Goal: Transaction & Acquisition: Purchase product/service

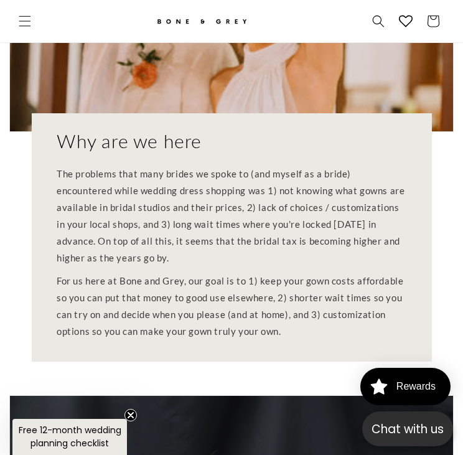
scroll to position [0, 784]
drag, startPoint x: 308, startPoint y: 120, endPoint x: 308, endPoint y: 179, distance: 59.1
click at [308, 179] on p "The problems that many brides we spoke to (and myself as a bride) encountered w…" at bounding box center [232, 216] width 350 height 101
drag, startPoint x: 308, startPoint y: 179, endPoint x: 303, endPoint y: 204, distance: 25.5
click at [303, 273] on p "For us here at Bone and Grey, our goal is to 1) keep your gown costs affordable…" at bounding box center [232, 306] width 350 height 67
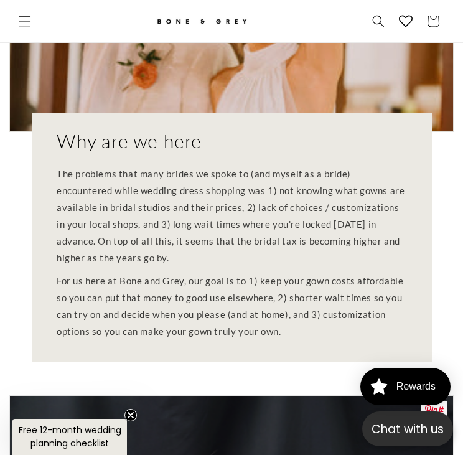
scroll to position [449, 0]
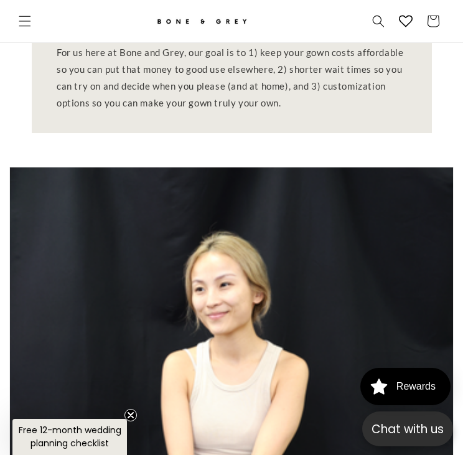
click at [132, 414] on icon "Close teaser" at bounding box center [130, 415] width 5 height 5
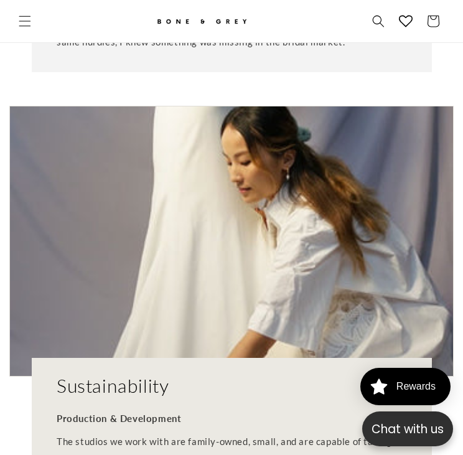
scroll to position [0, 392]
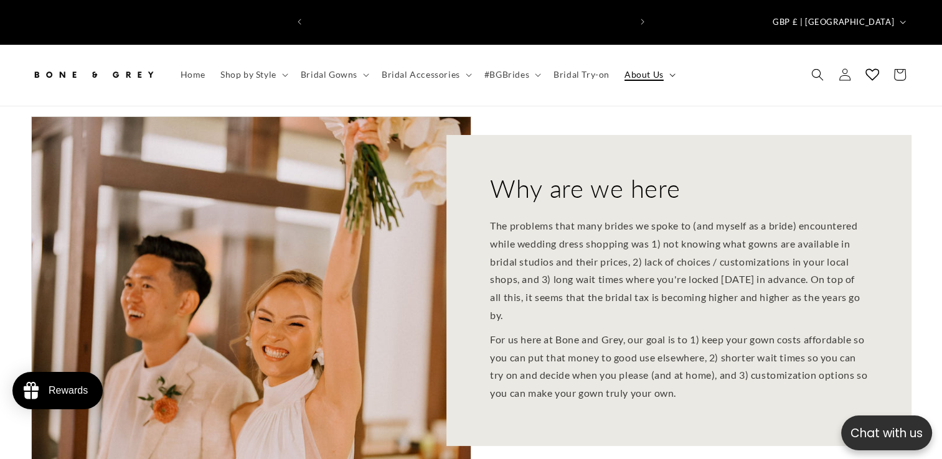
scroll to position [0, 321]
click at [463, 62] on summary "About Us" at bounding box center [648, 75] width 63 height 26
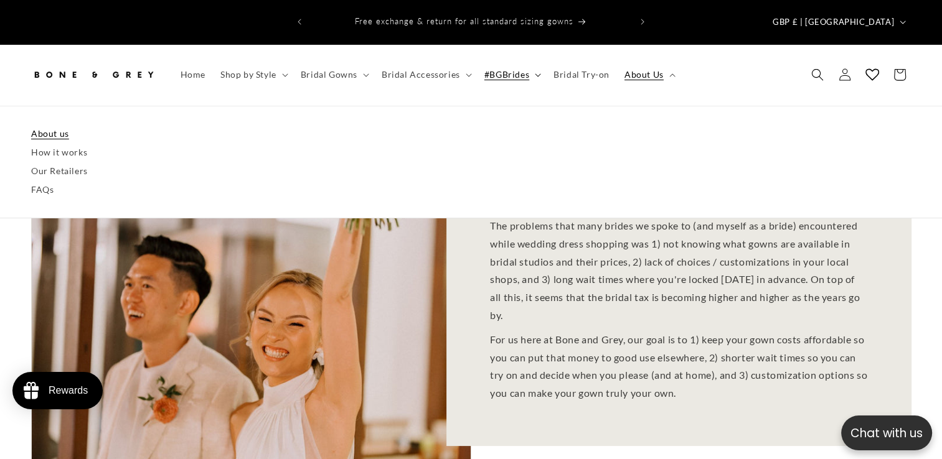
click at [463, 62] on summary "#BGBrides" at bounding box center [511, 75] width 69 height 26
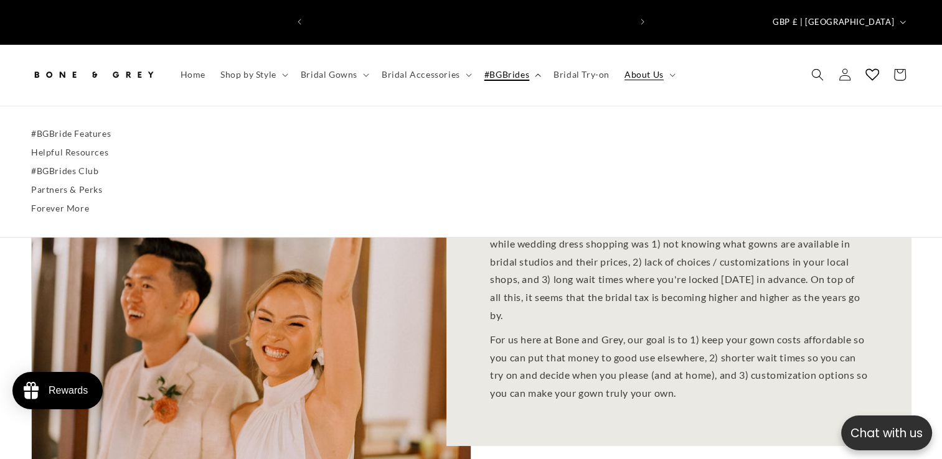
scroll to position [0, 641]
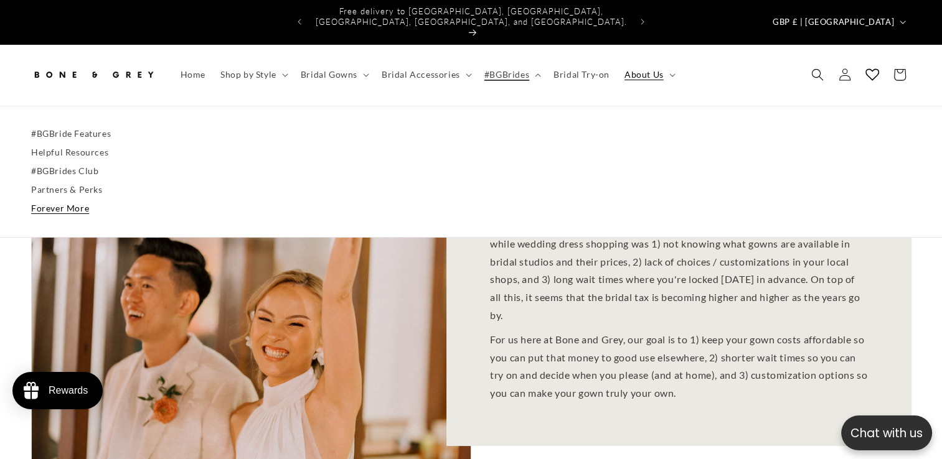
click at [80, 199] on link "Forever More" at bounding box center [471, 208] width 880 height 19
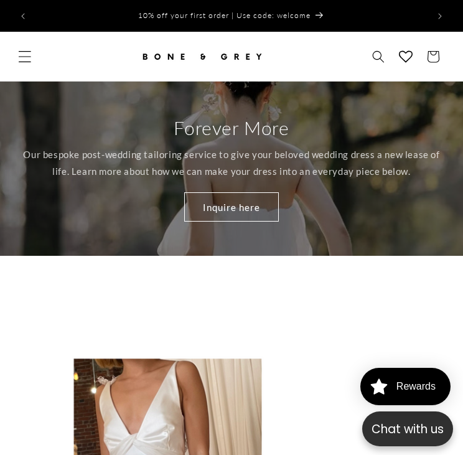
click at [12, 52] on span "Menu" at bounding box center [24, 56] width 27 height 27
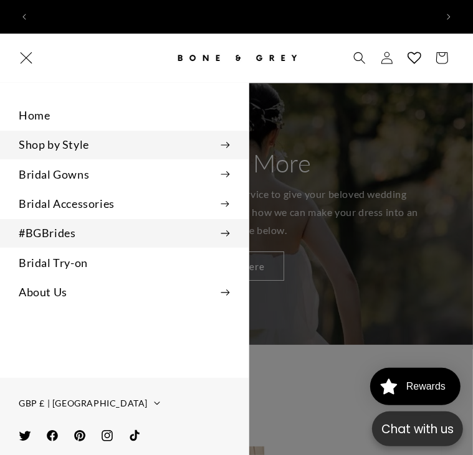
click at [120, 138] on summary "Shop by Style" at bounding box center [124, 145] width 248 height 28
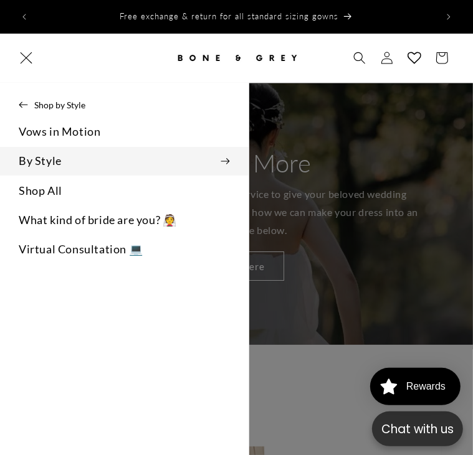
click at [102, 147] on summary "By Style" at bounding box center [124, 161] width 248 height 28
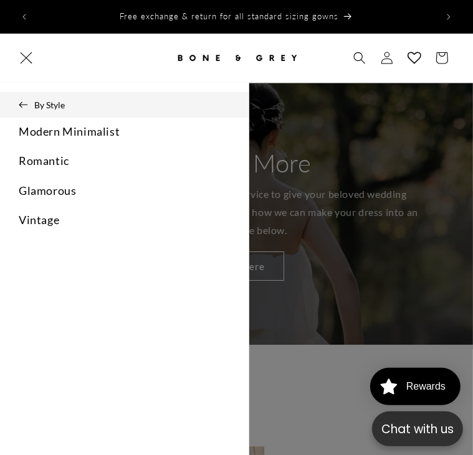
click at [23, 101] on icon at bounding box center [23, 104] width 9 height 7
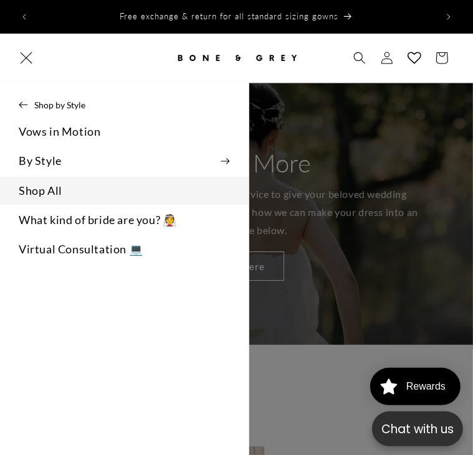
click at [89, 187] on link "Shop All" at bounding box center [124, 191] width 248 height 28
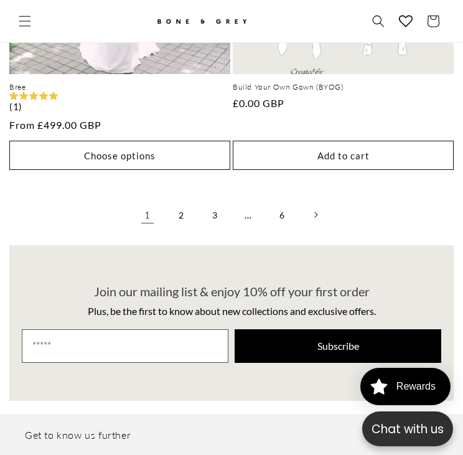
scroll to position [4330, 0]
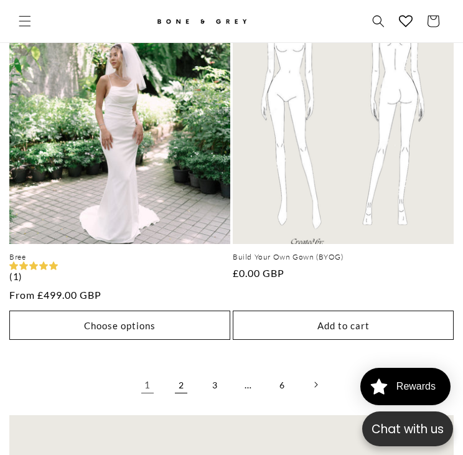
click at [178, 371] on link "2" at bounding box center [180, 384] width 27 height 27
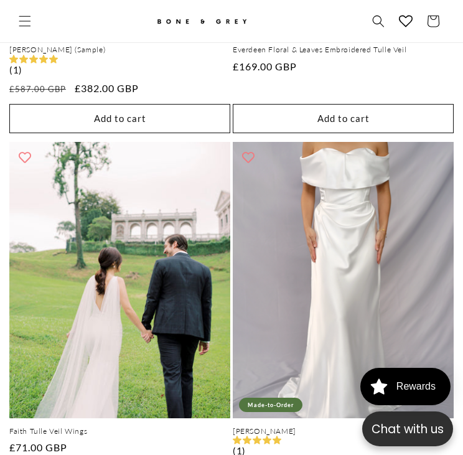
scroll to position [4558, 0]
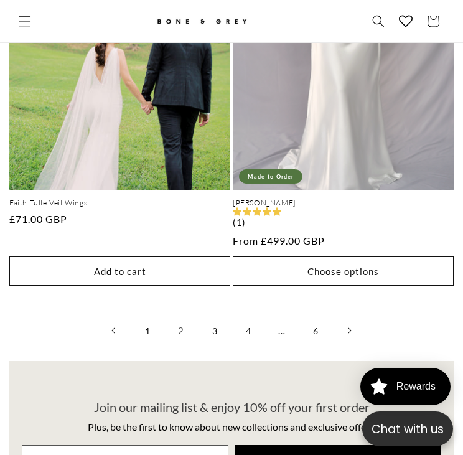
click at [213, 317] on link "3" at bounding box center [214, 330] width 27 height 27
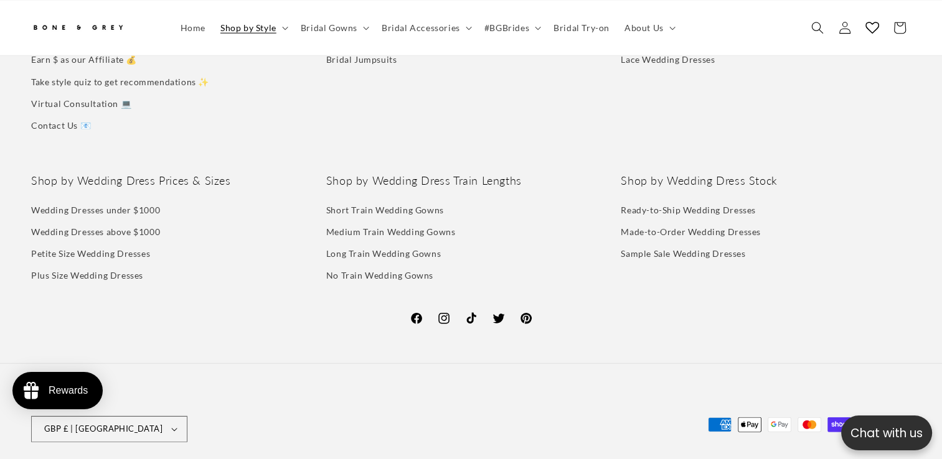
scroll to position [0, 321]
click at [463, 98] on div "Shop by Wedding Dress Fabrics Crepe Wedding Dresses Satin Wedding Dresses Organ…" at bounding box center [766, 36] width 290 height 200
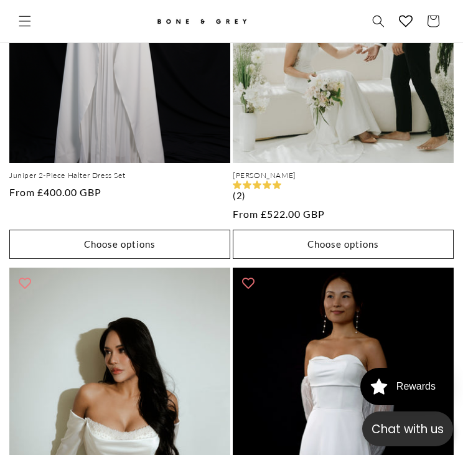
scroll to position [4367, 0]
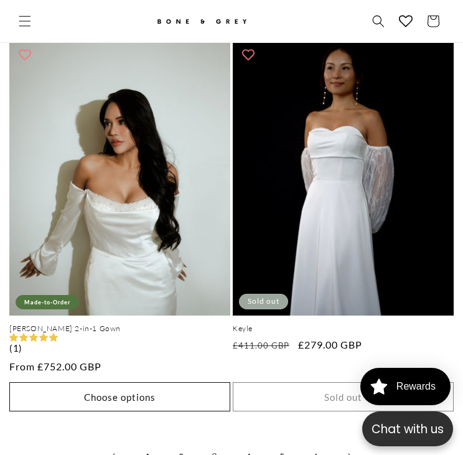
click at [247, 443] on link "4" at bounding box center [248, 456] width 27 height 27
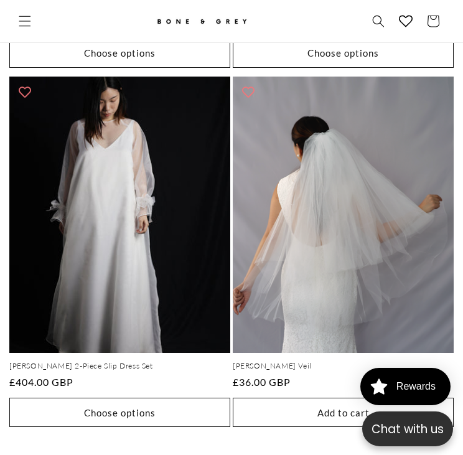
scroll to position [4558, 0]
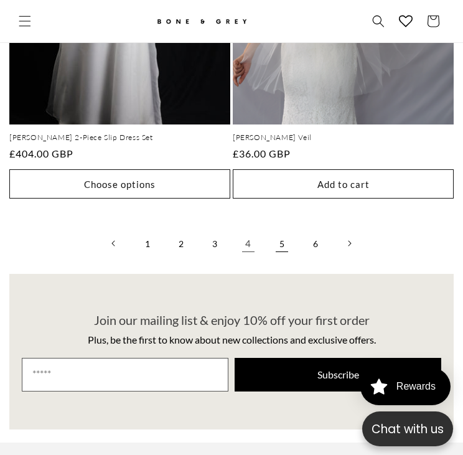
click at [278, 230] on link "5" at bounding box center [281, 243] width 27 height 27
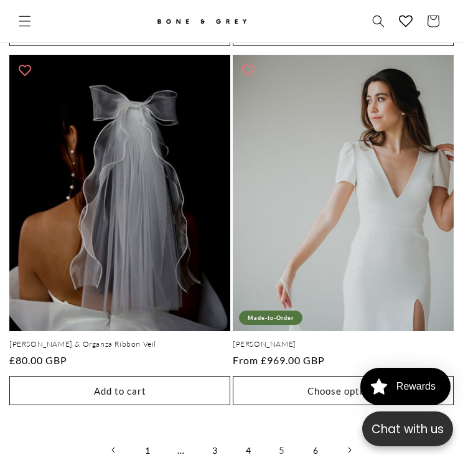
scroll to position [0, 784]
click at [317, 436] on link "6" at bounding box center [315, 449] width 27 height 27
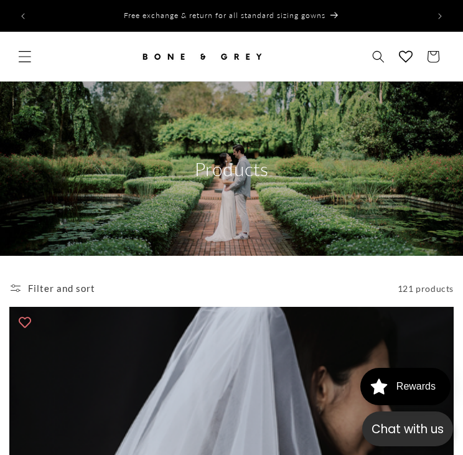
click at [24, 52] on icon "Menu" at bounding box center [24, 56] width 13 height 13
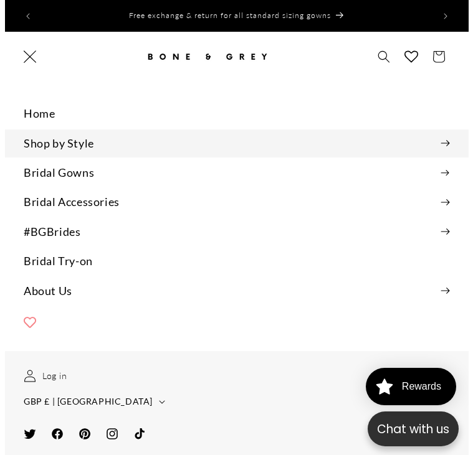
scroll to position [0, 402]
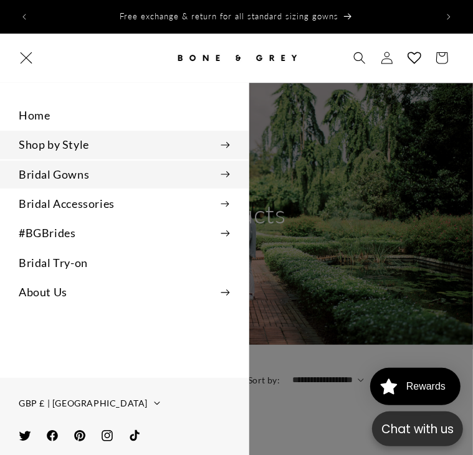
click at [219, 174] on summary "Bridal Gowns" at bounding box center [124, 175] width 248 height 28
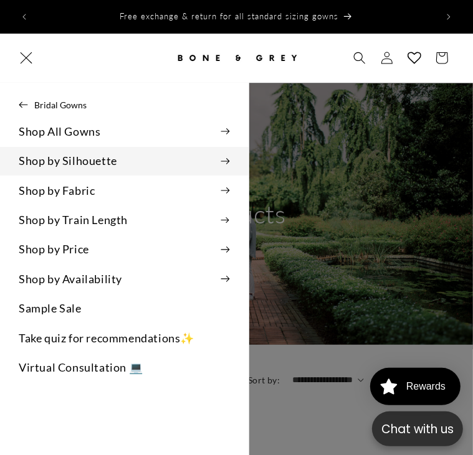
click at [228, 158] on icon at bounding box center [225, 161] width 9 height 6
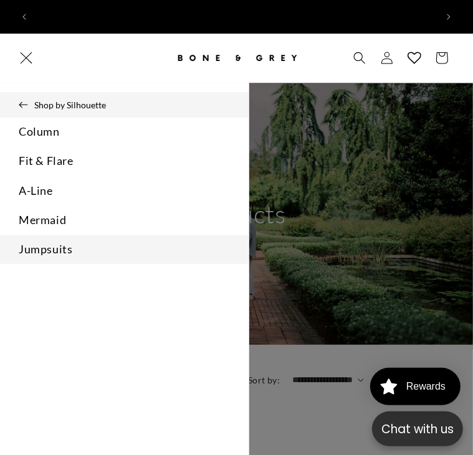
scroll to position [0, 803]
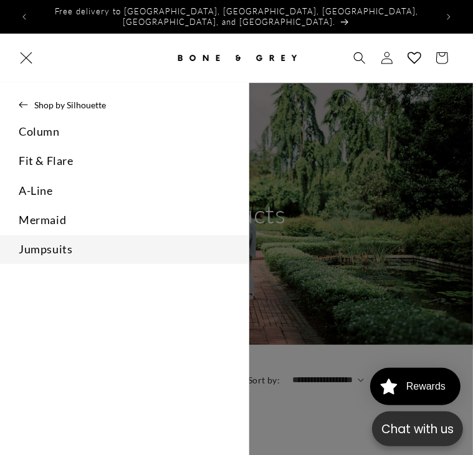
click at [86, 238] on link "Jumpsuits" at bounding box center [124, 249] width 248 height 28
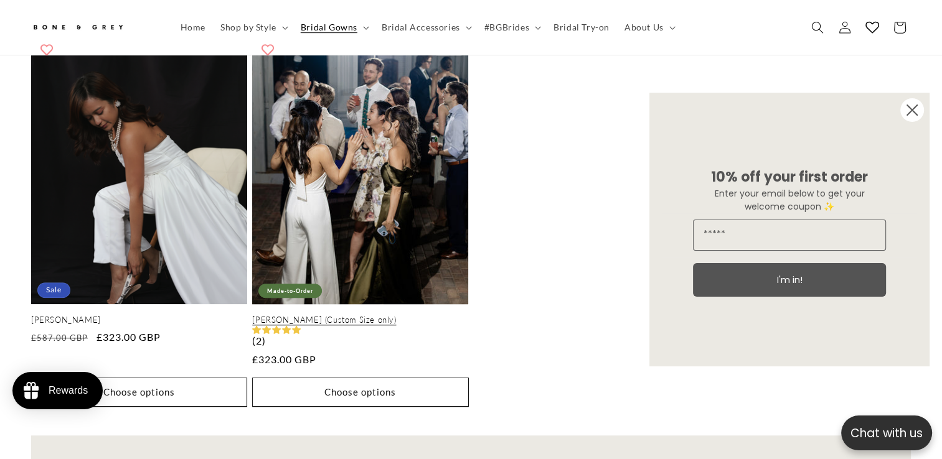
scroll to position [0, 641]
click at [412, 315] on link "[PERSON_NAME] (Custom Size only)" at bounding box center [360, 320] width 216 height 11
